Goal: Navigation & Orientation: Find specific page/section

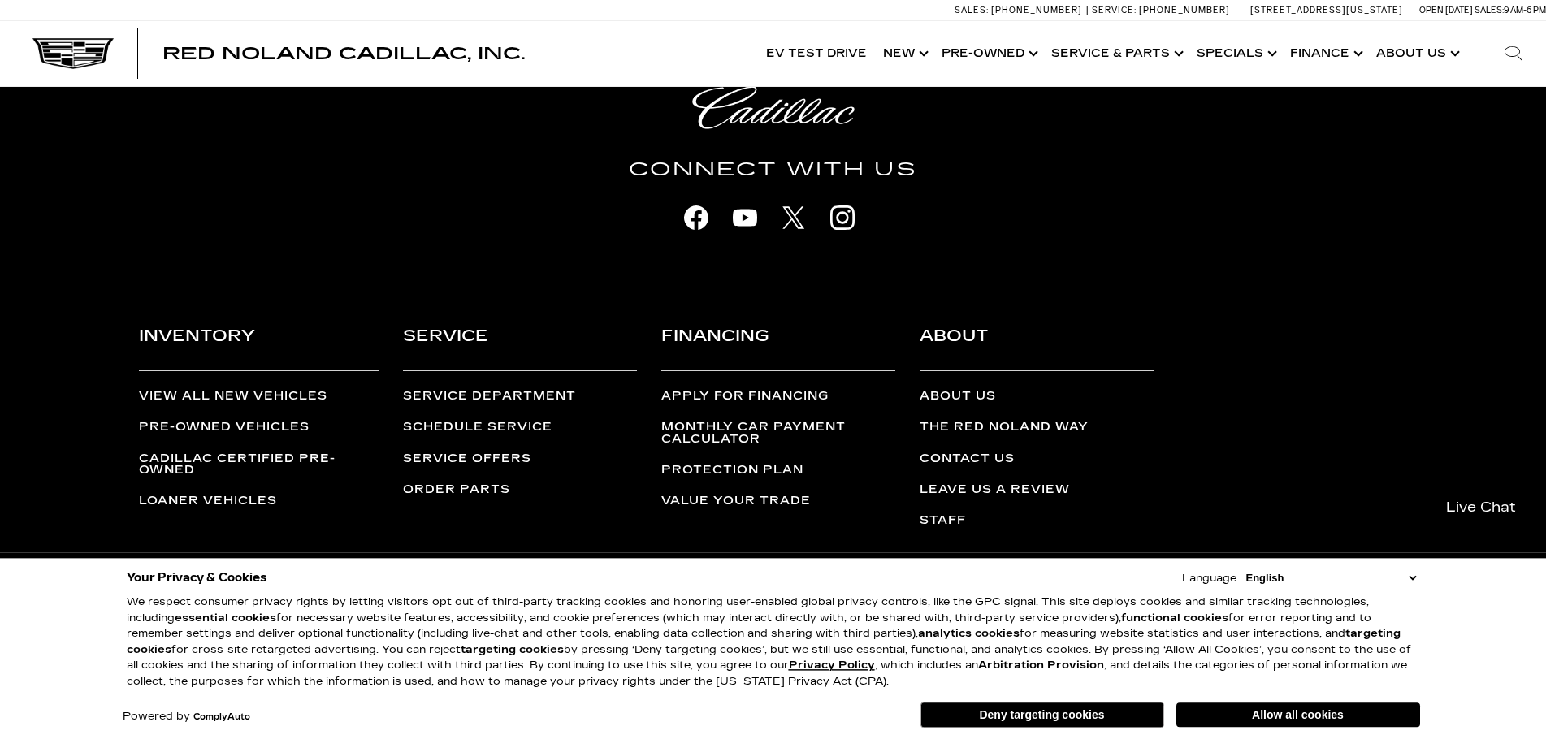
scroll to position [4181, 0]
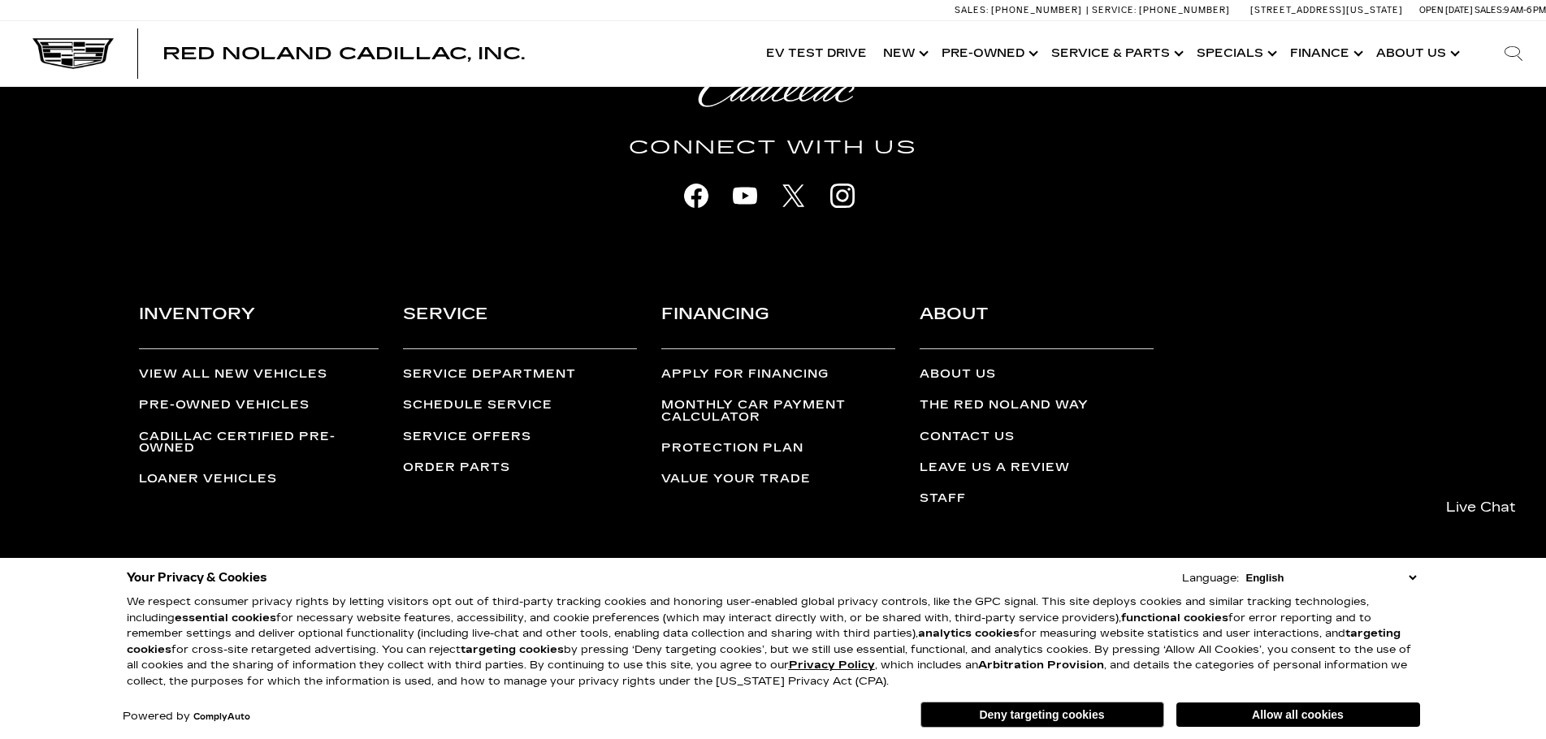
click at [223, 369] on link "View All New Vehicles" at bounding box center [233, 374] width 189 height 14
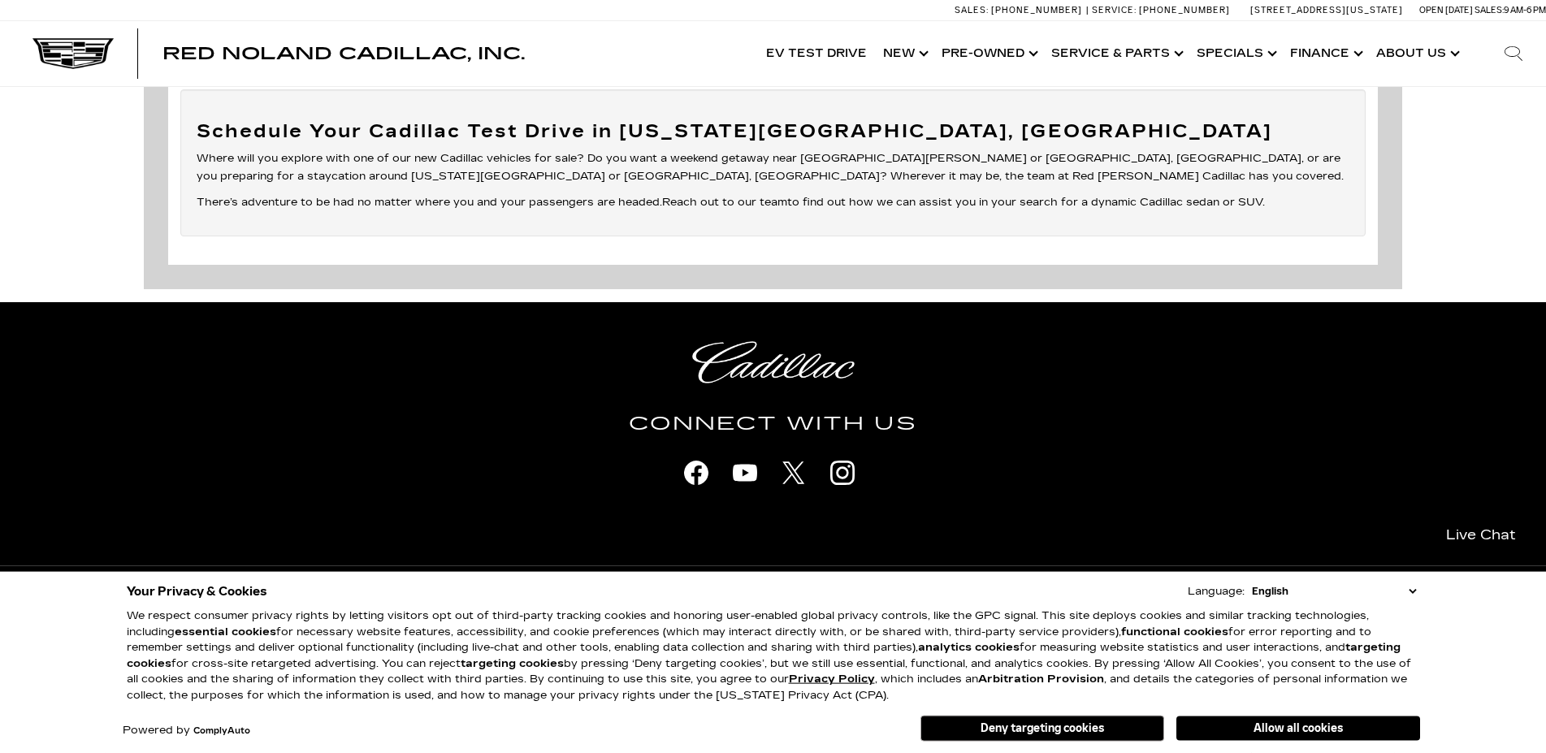
scroll to position [6221, 0]
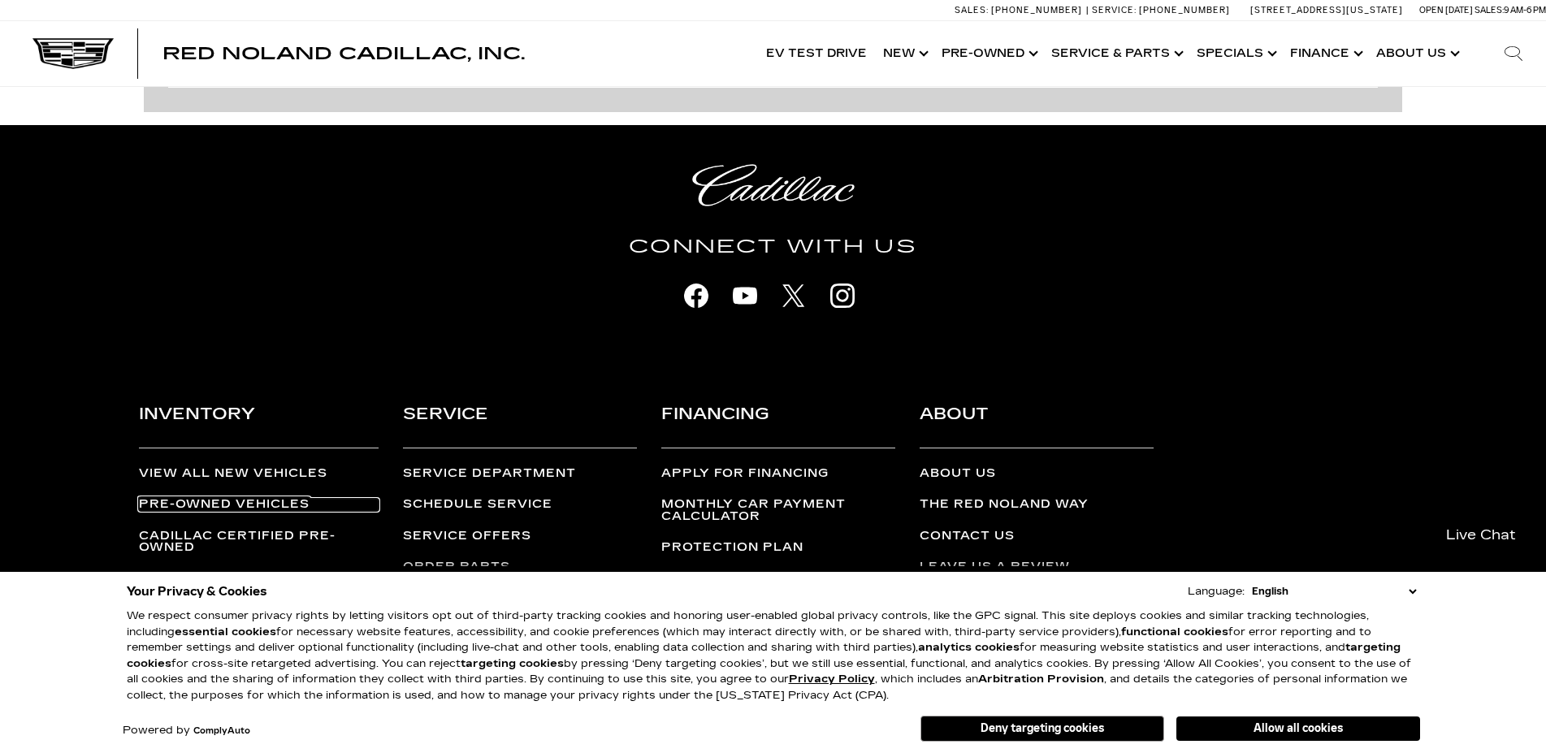
click at [202, 499] on link "Pre-Owned Vehicles" at bounding box center [259, 504] width 240 height 11
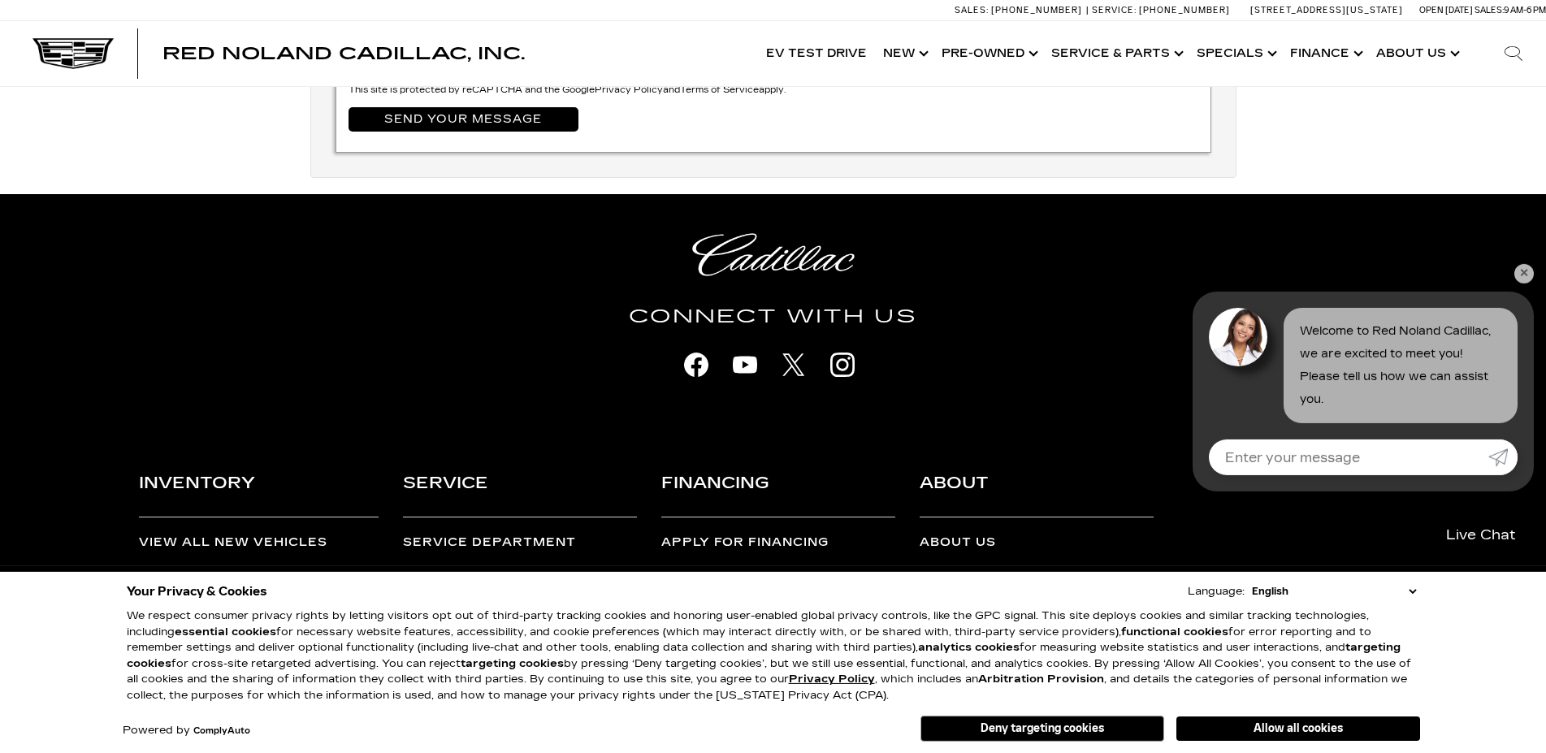
scroll to position [6026, 0]
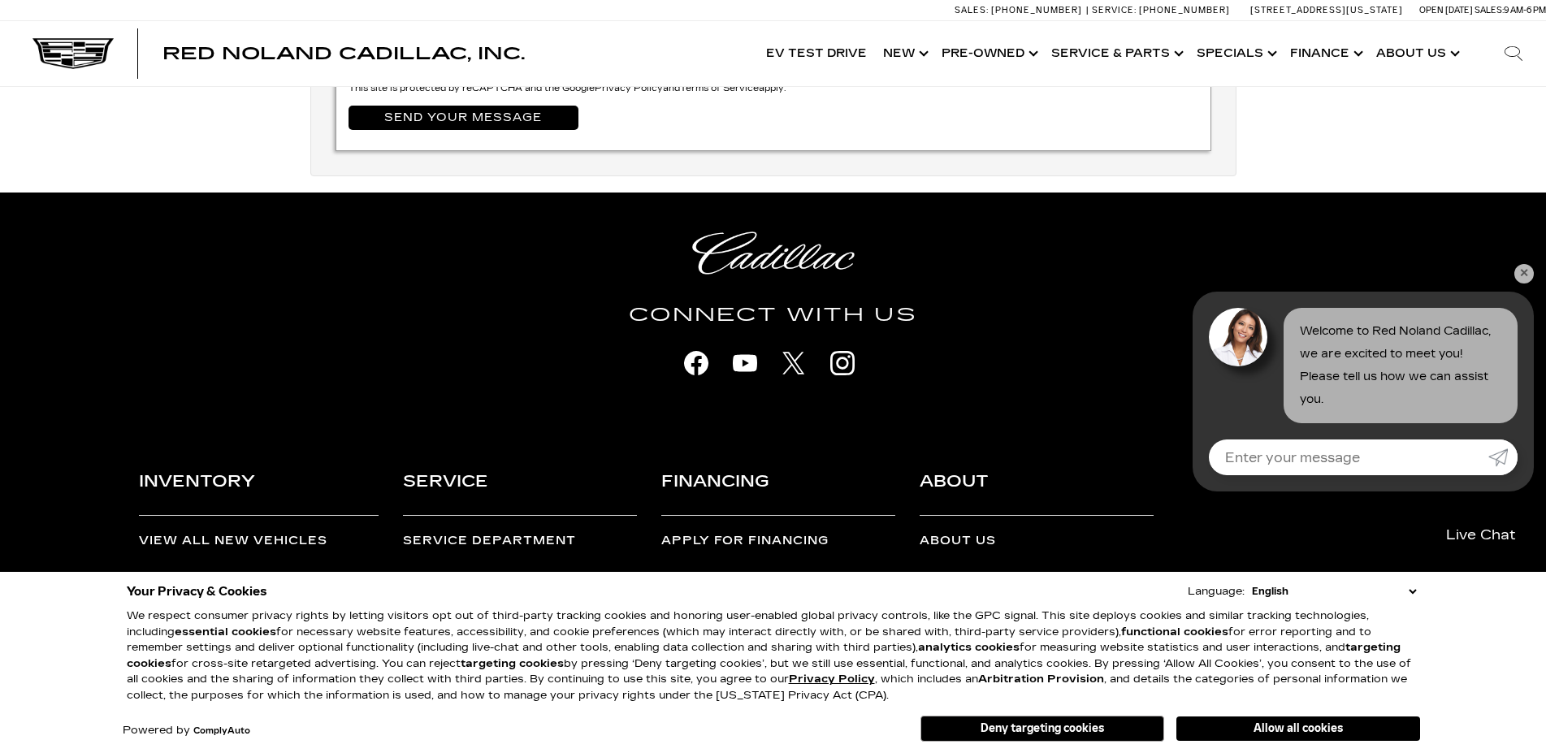
click at [245, 598] on link "Cadillac Certified Pre-Owned" at bounding box center [259, 610] width 240 height 24
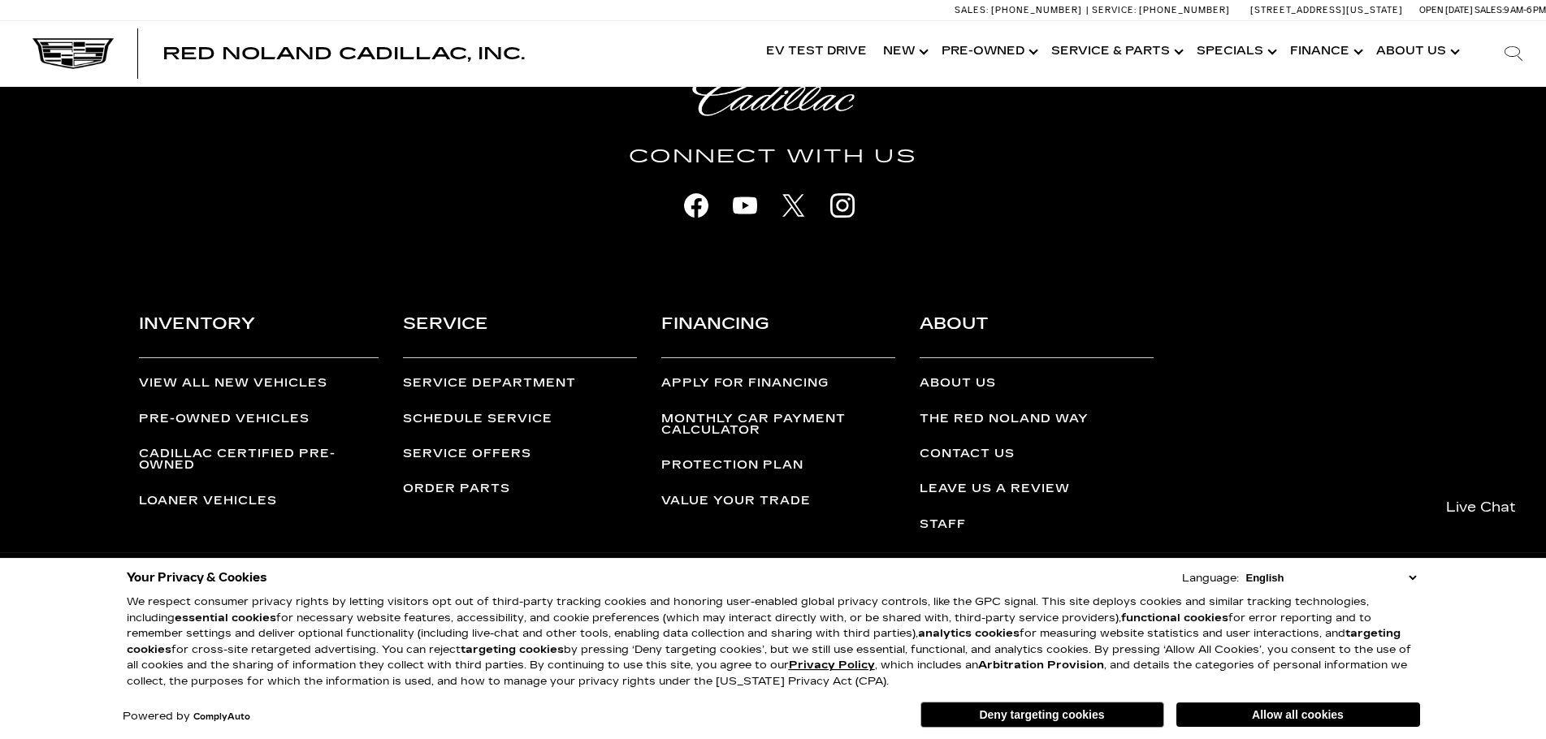
scroll to position [4618, 0]
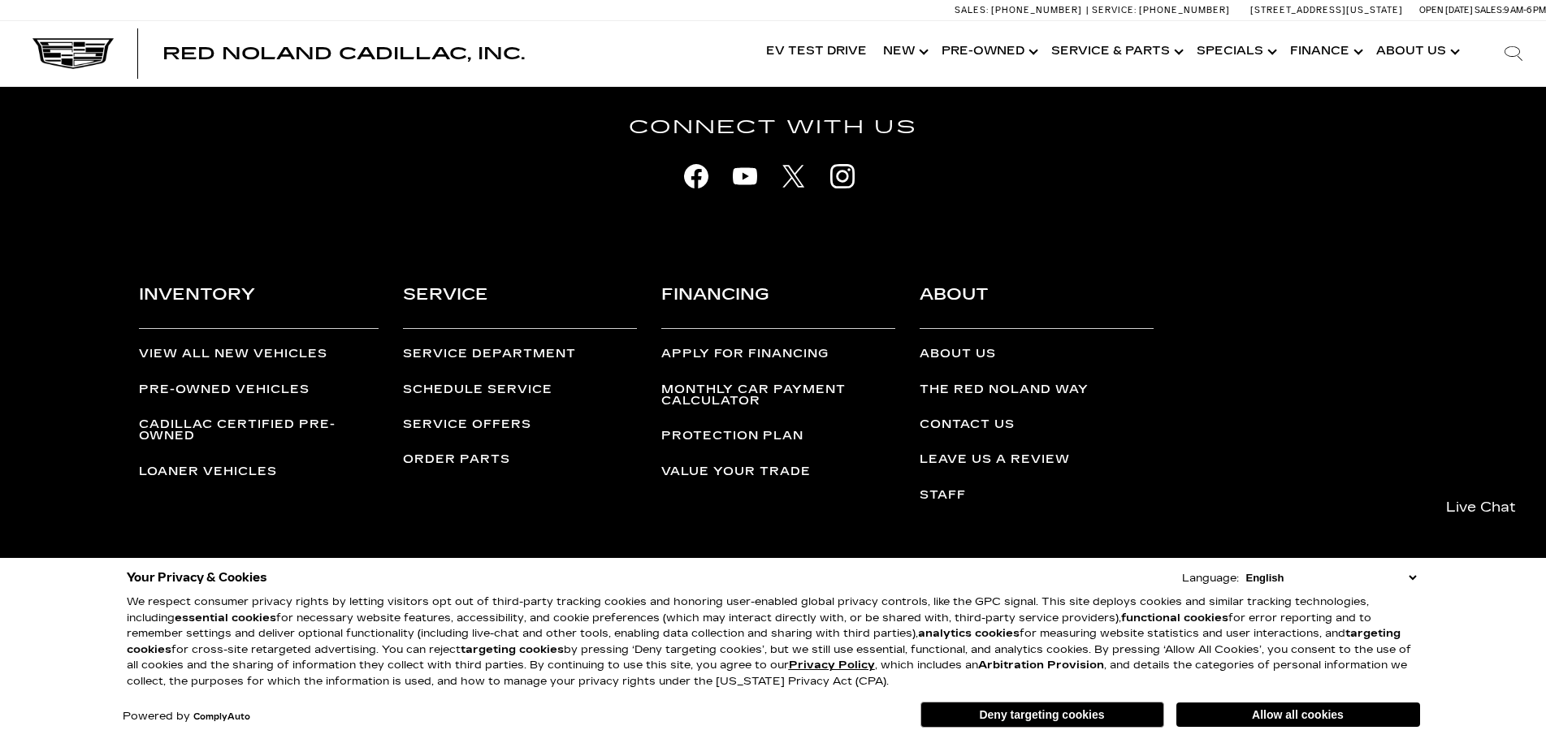
click at [767, 291] on h3 "Financing" at bounding box center [778, 305] width 234 height 48
